Goal: Check status

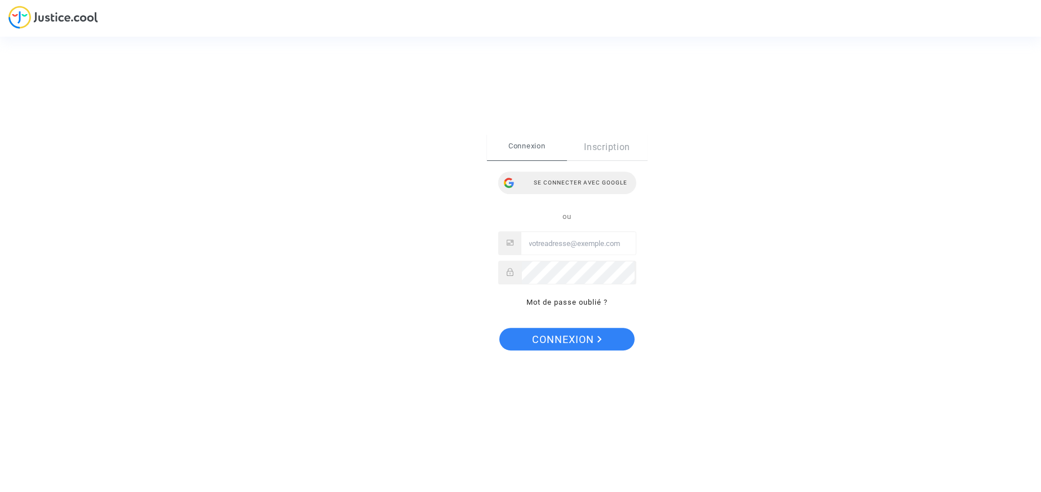
click at [531, 184] on div "Se connecter avec Google" at bounding box center [567, 182] width 138 height 23
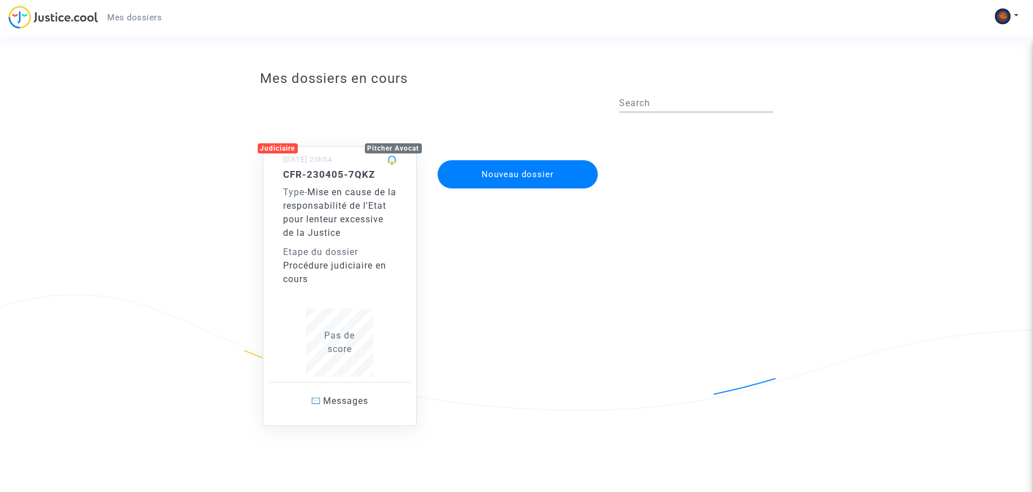
click at [349, 227] on span "Mise en cause de la responsabilité de l'Etat pour lenteur excessive de la Justi…" at bounding box center [339, 212] width 113 height 51
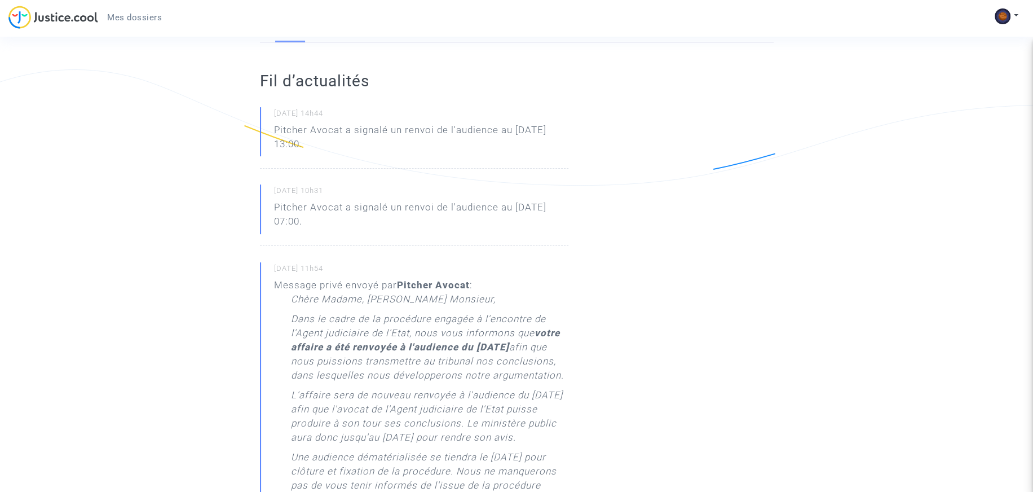
scroll to position [225, 0]
drag, startPoint x: 387, startPoint y: 139, endPoint x: 255, endPoint y: 124, distance: 132.2
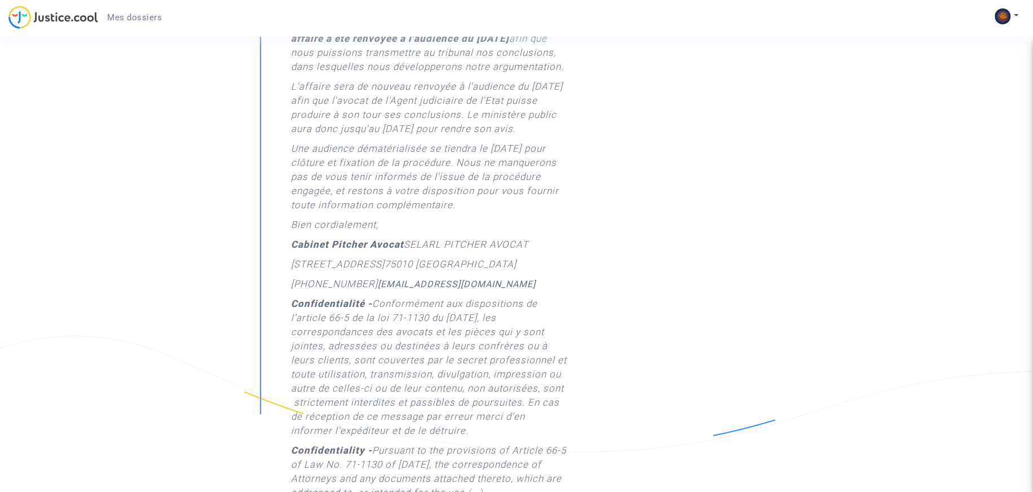
scroll to position [0, 0]
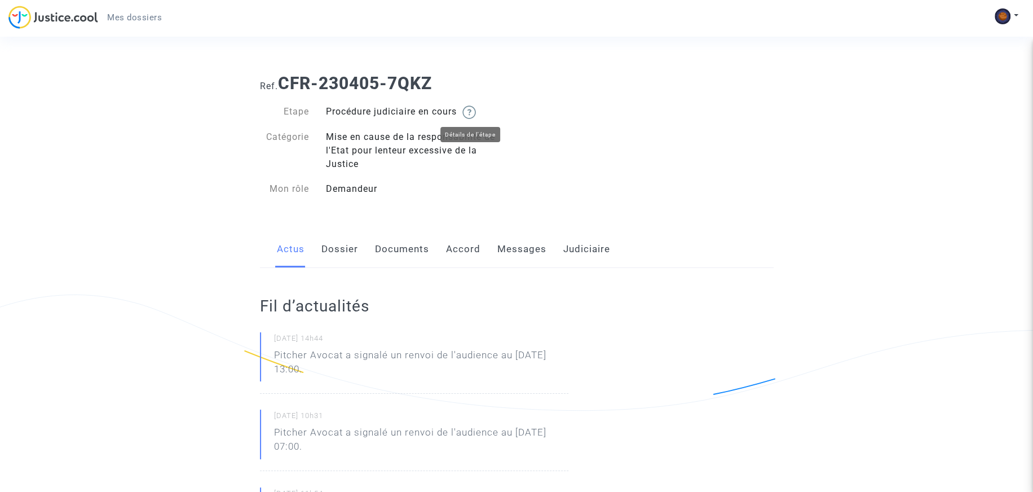
click at [476, 111] on img at bounding box center [469, 112] width 14 height 14
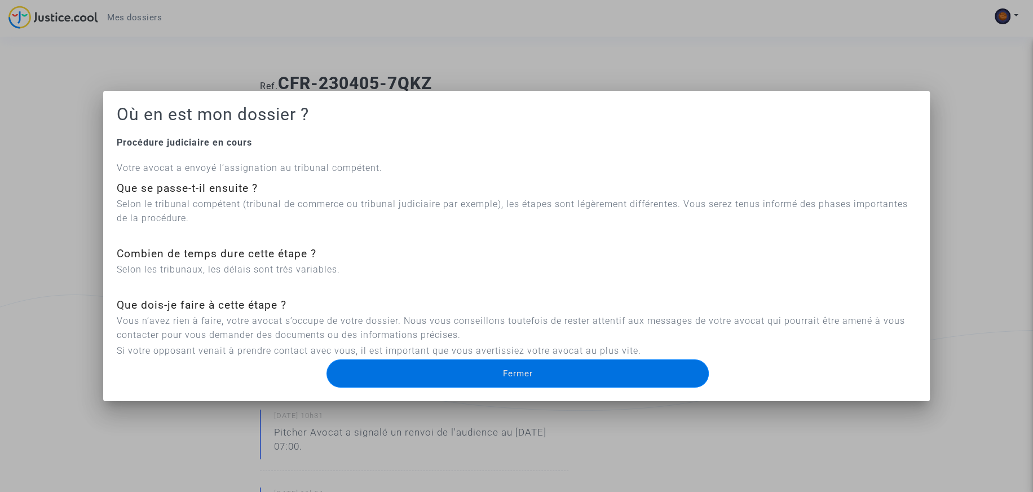
click at [71, 162] on div at bounding box center [516, 246] width 1033 height 492
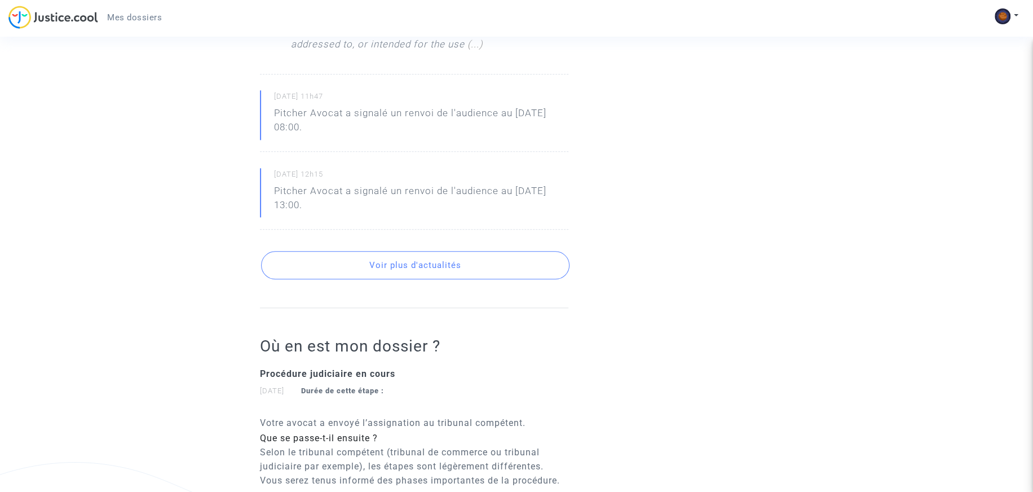
scroll to position [948, 0]
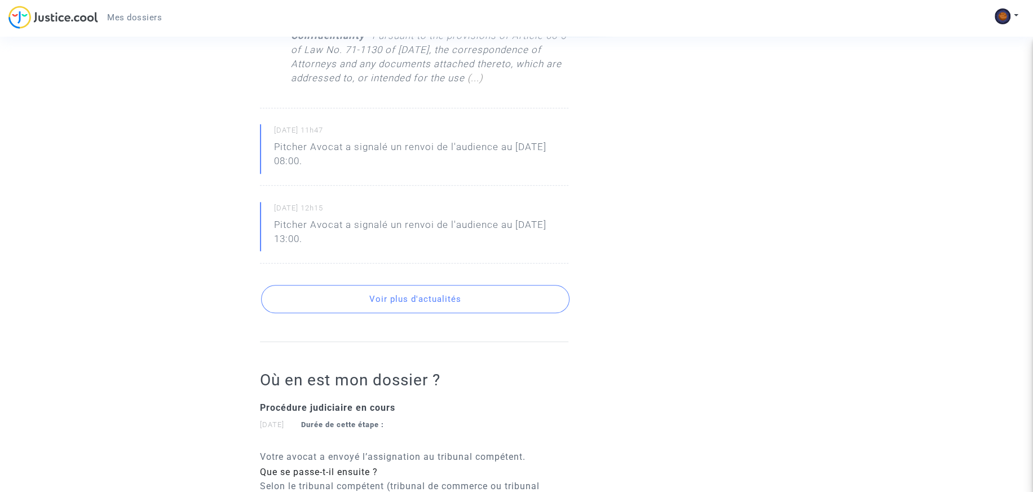
click at [404, 313] on button "Voir plus d'actualités" at bounding box center [415, 299] width 308 height 28
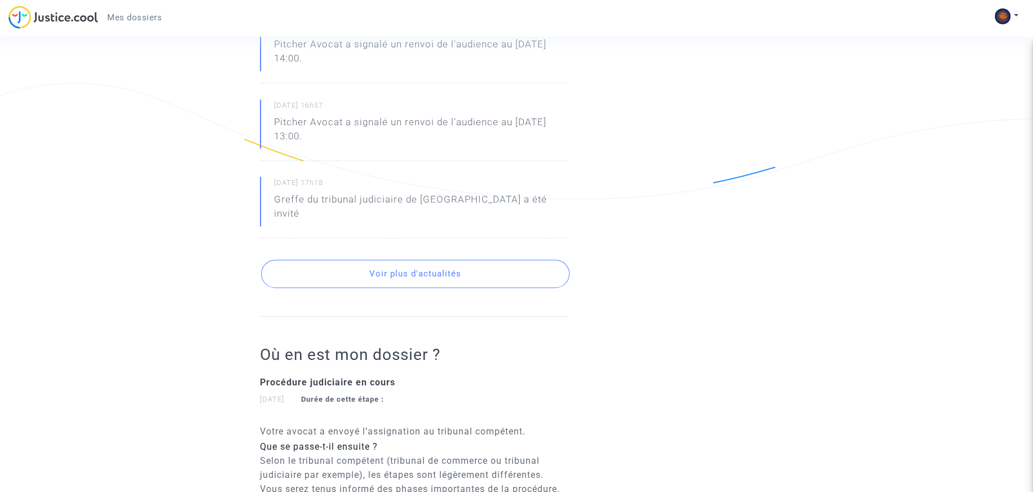
scroll to position [1342, 0]
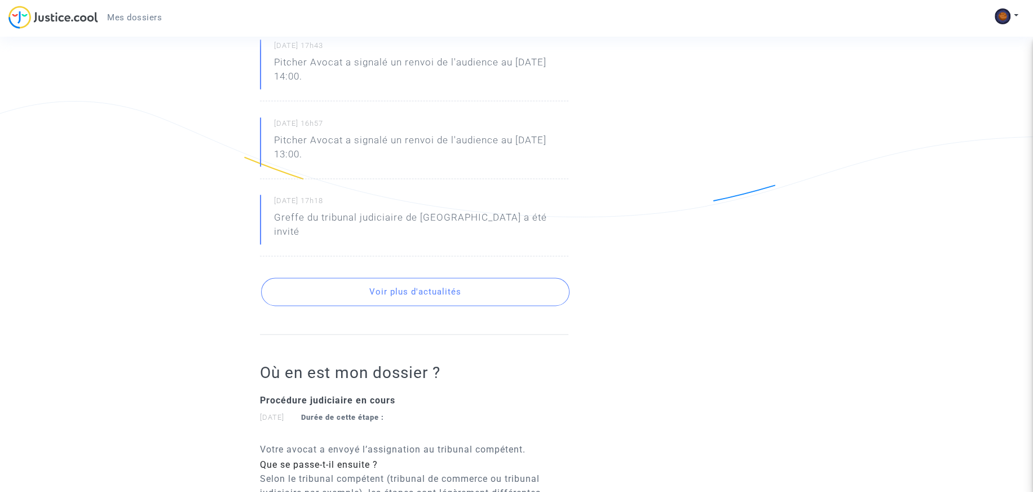
click at [375, 306] on button "Voir plus d'actualités" at bounding box center [415, 291] width 308 height 28
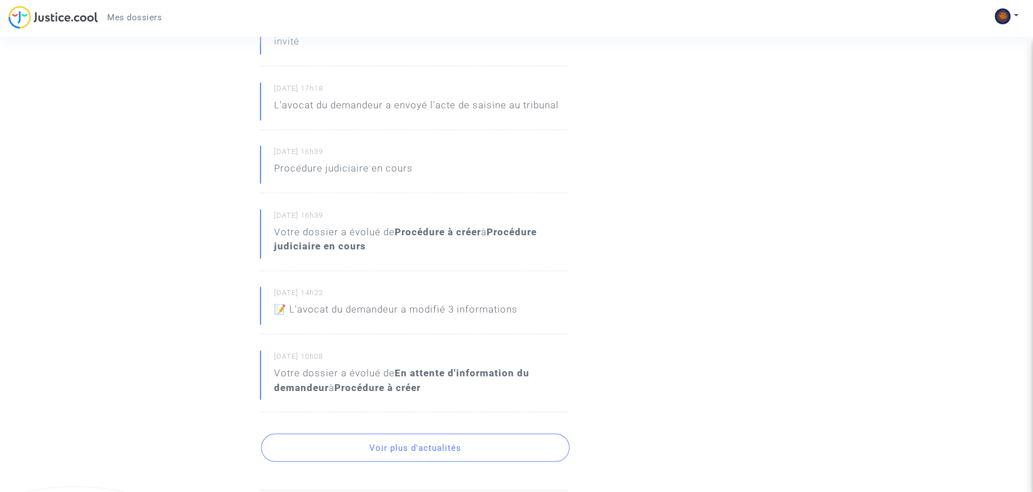
scroll to position [1680, 0]
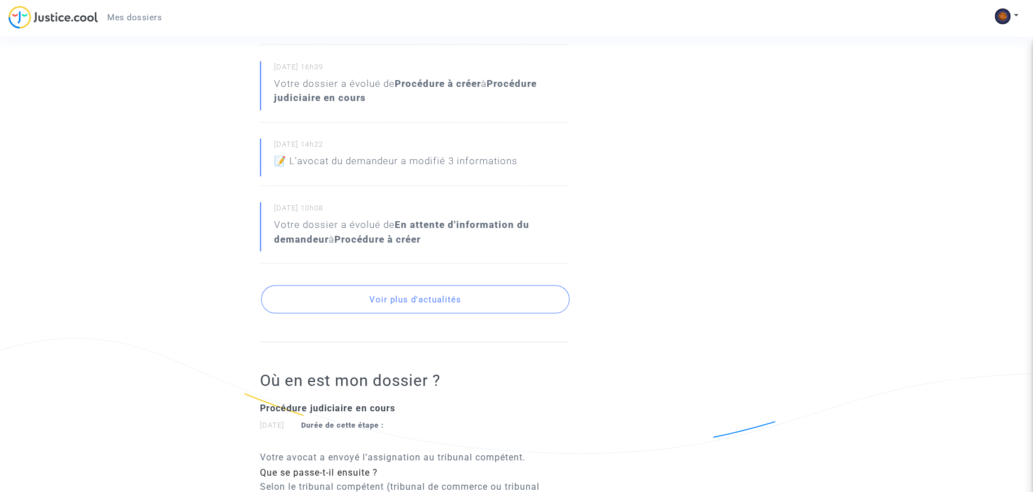
drag, startPoint x: 355, startPoint y: 233, endPoint x: 422, endPoint y: 247, distance: 68.4
click at [475, 242] on div "Votre dossier a évolué de En attente d'information du demandeur à Procédure à c…" at bounding box center [421, 232] width 294 height 28
drag, startPoint x: 296, startPoint y: 256, endPoint x: 386, endPoint y: 258, distance: 89.7
click at [382, 246] on div "Votre dossier a évolué de En attente d'information du demandeur à Procédure à c…" at bounding box center [421, 232] width 294 height 28
click at [381, 313] on button "Voir plus d'actualités" at bounding box center [415, 299] width 308 height 28
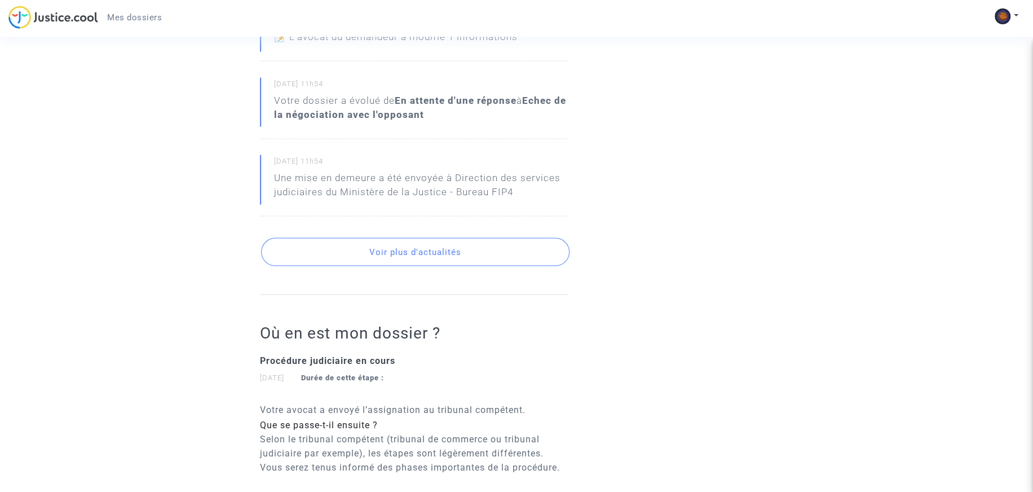
scroll to position [2019, 0]
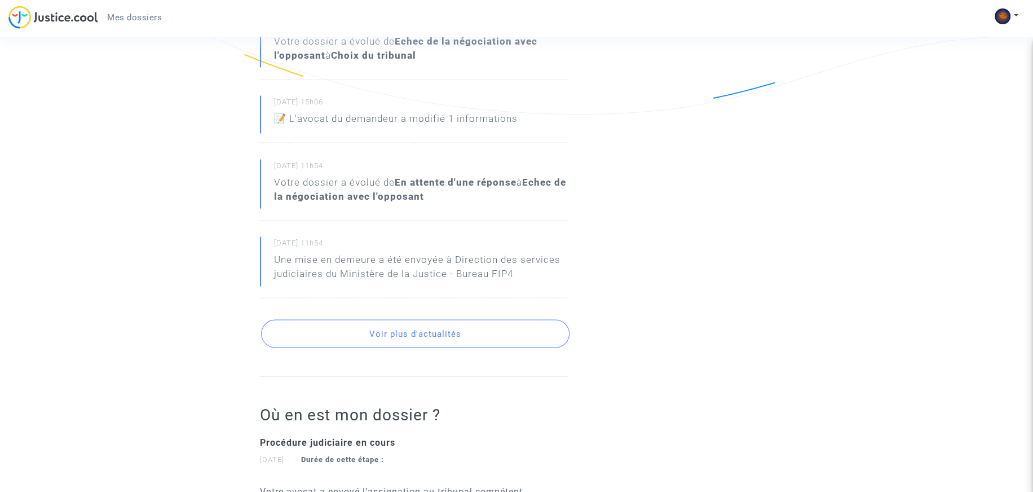
click at [379, 347] on button "Voir plus d'actualités" at bounding box center [415, 334] width 308 height 28
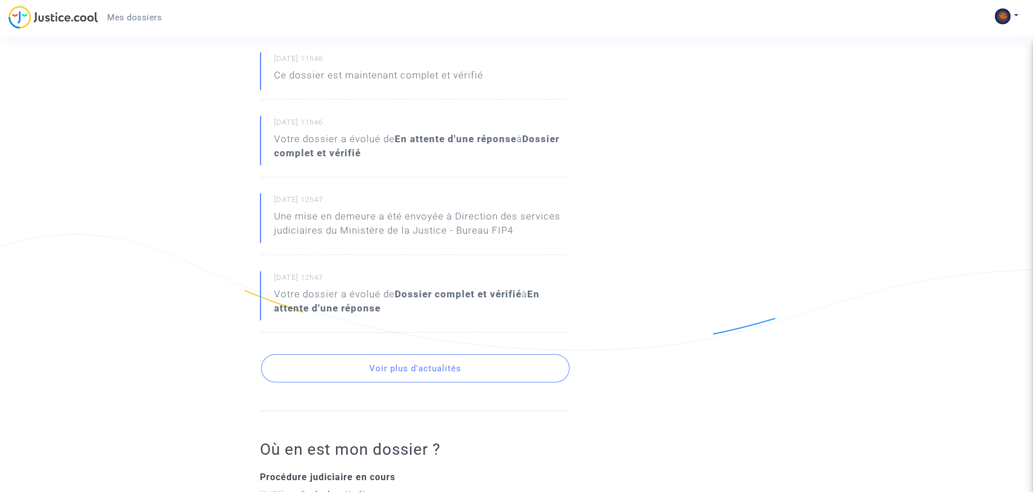
scroll to position [2357, 0]
drag, startPoint x: 416, startPoint y: 381, endPoint x: 374, endPoint y: 345, distance: 55.2
click at [392, 377] on button "Voir plus d'actualités" at bounding box center [415, 369] width 308 height 28
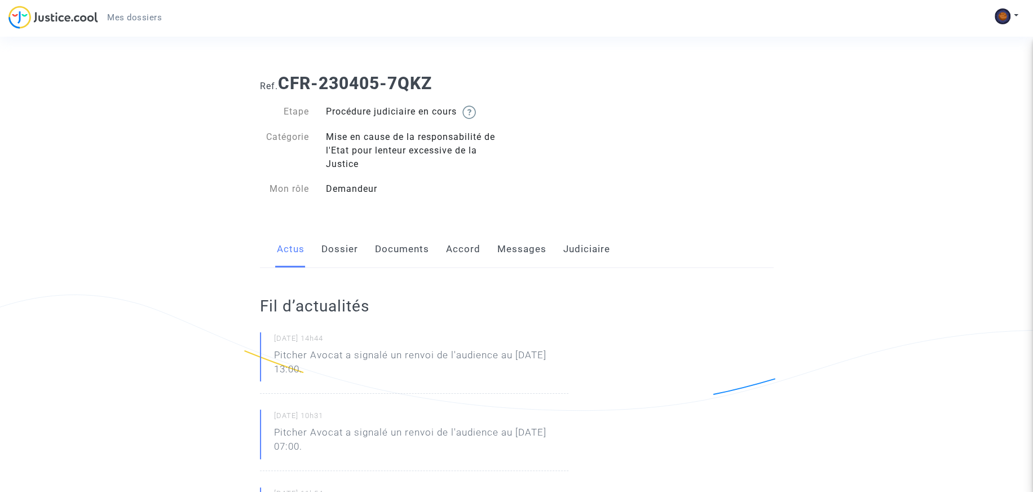
scroll to position [0, 0]
